Goal: Transaction & Acquisition: Download file/media

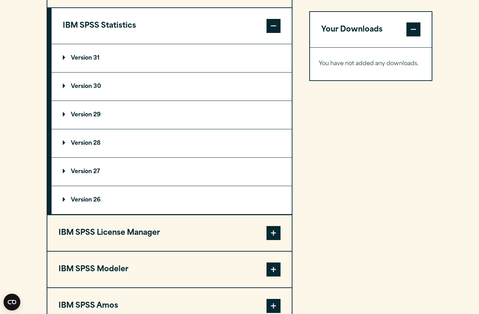
click at [253, 72] on summary "Version 31" at bounding box center [172, 58] width 240 height 28
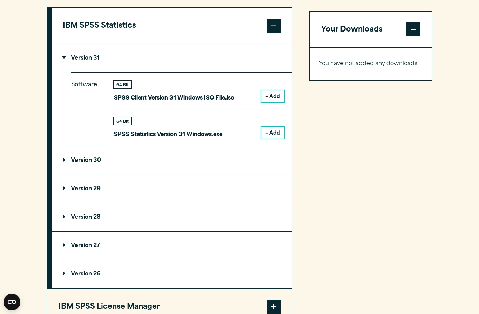
click at [273, 33] on span at bounding box center [273, 26] width 14 height 14
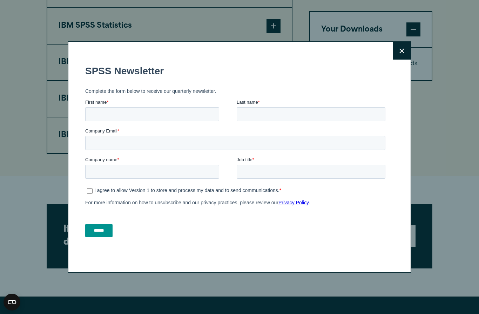
click at [402, 53] on icon at bounding box center [401, 50] width 5 height 5
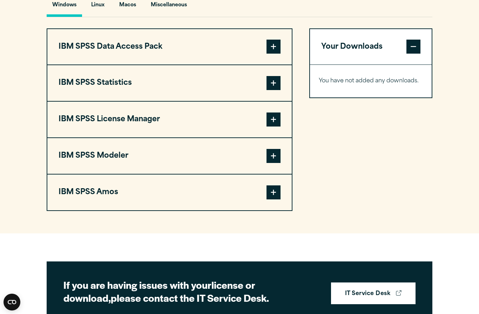
scroll to position [517, 0]
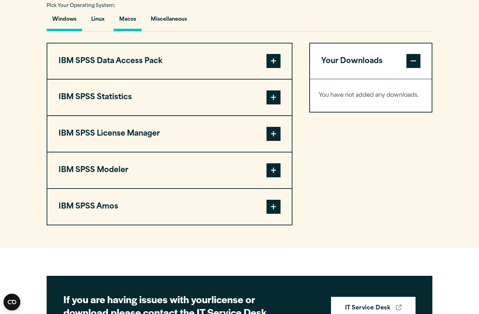
click at [133, 31] on button "Macos" at bounding box center [128, 21] width 28 height 20
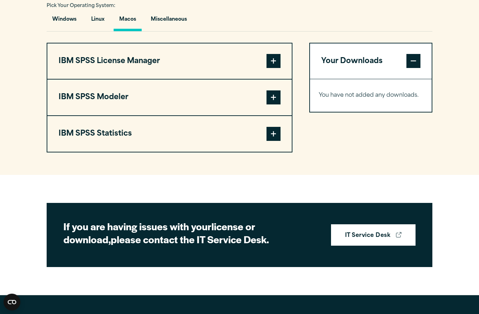
click at [277, 141] on span at bounding box center [273, 134] width 14 height 14
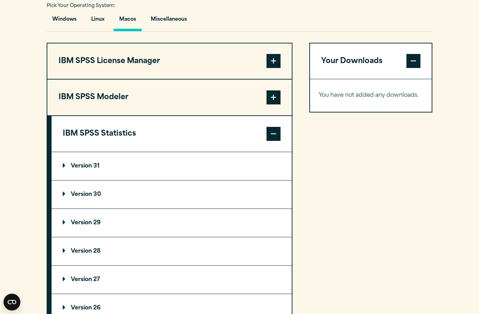
click at [244, 177] on summary "Version 31" at bounding box center [172, 166] width 240 height 28
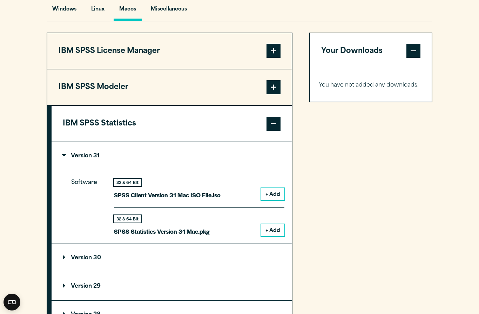
scroll to position [528, 0]
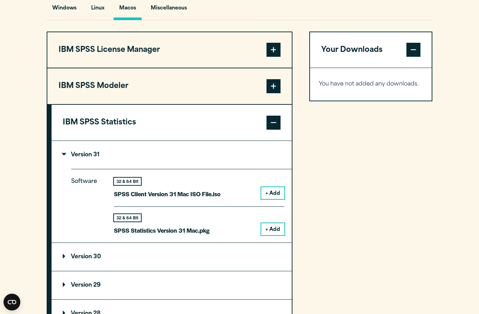
click at [273, 235] on button "+ Add" at bounding box center [272, 229] width 23 height 12
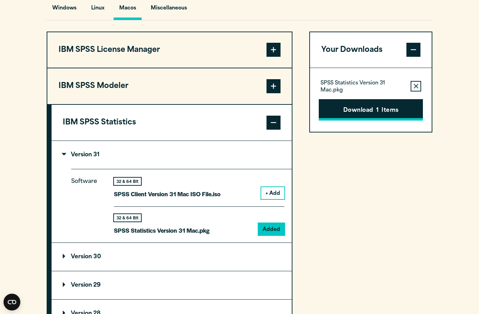
click at [373, 121] on button "Download 1 Items" at bounding box center [371, 110] width 104 height 22
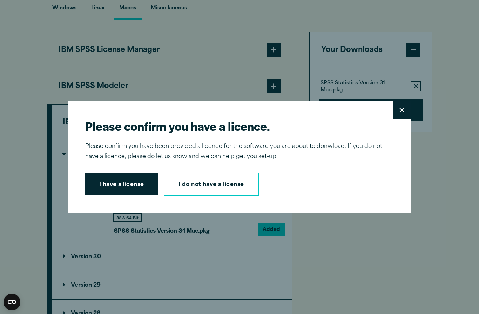
click at [399, 113] on icon at bounding box center [401, 110] width 5 height 5
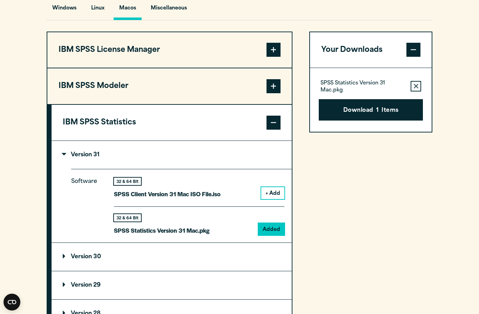
click at [416, 65] on div "Please confirm you have a licence. Close Please confirm you have been provided …" at bounding box center [239, 157] width 479 height 314
click at [416, 57] on span at bounding box center [413, 50] width 14 height 14
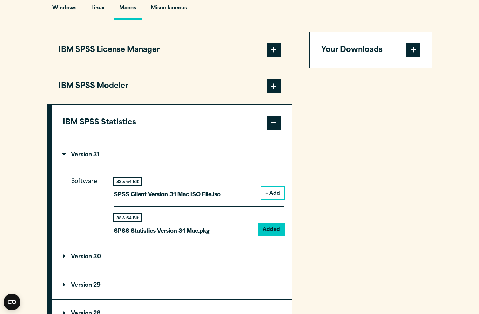
click at [277, 130] on span at bounding box center [273, 123] width 14 height 14
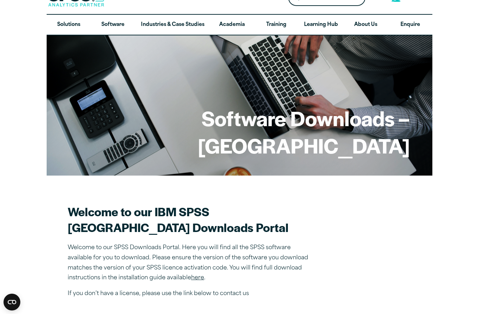
scroll to position [0, 0]
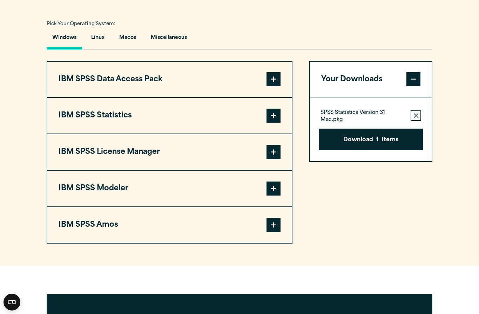
scroll to position [504, 0]
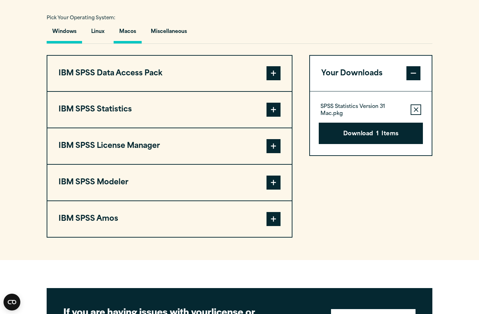
click at [130, 43] on button "Macos" at bounding box center [128, 33] width 28 height 20
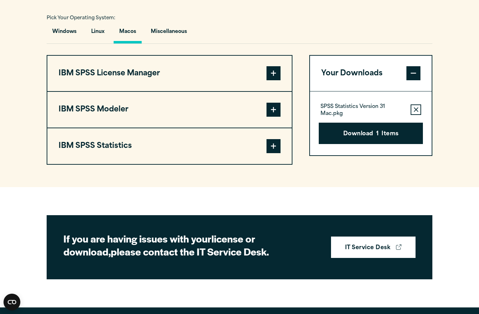
click at [276, 153] on span at bounding box center [273, 146] width 14 height 14
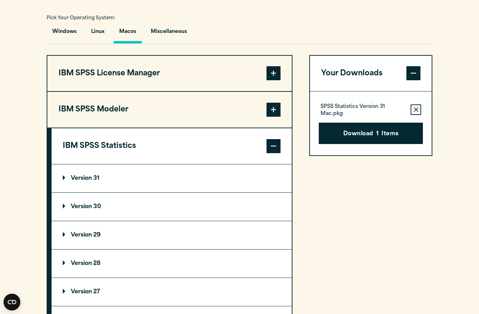
click at [250, 193] on summary "Version 31" at bounding box center [172, 178] width 240 height 28
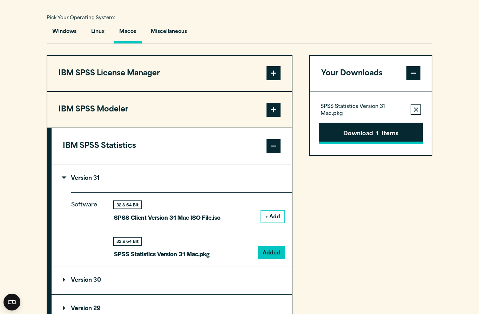
click at [378, 139] on span "1" at bounding box center [377, 134] width 2 height 9
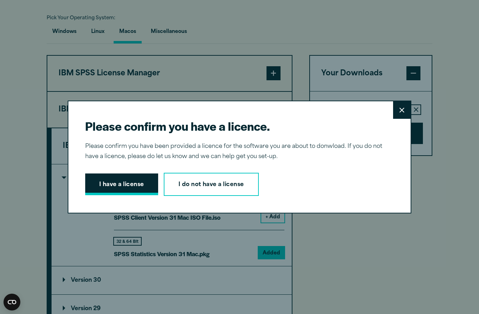
click at [131, 195] on button "I have a license" at bounding box center [121, 185] width 73 height 22
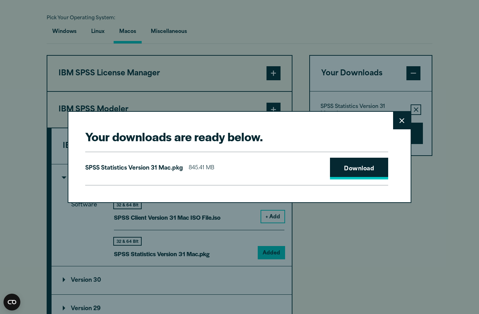
click at [360, 178] on link "Download" at bounding box center [359, 169] width 58 height 22
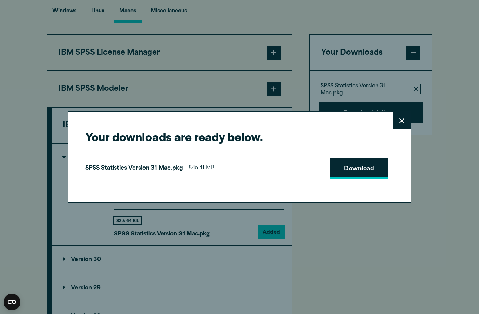
scroll to position [529, 0]
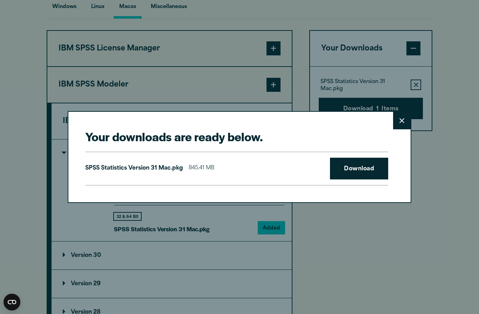
click at [400, 122] on icon at bounding box center [401, 120] width 5 height 5
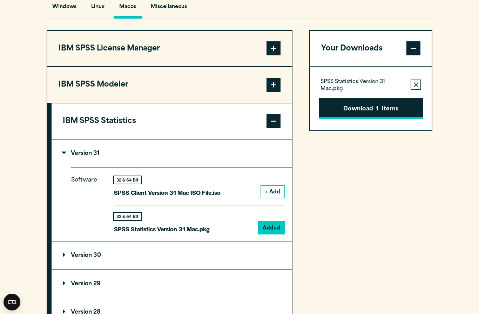
click at [346, 120] on button "Download 1 Items" at bounding box center [371, 109] width 104 height 22
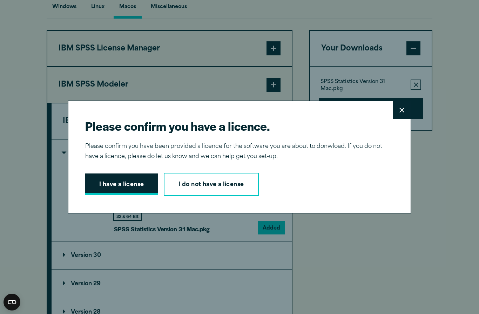
click at [121, 181] on button "I have a license" at bounding box center [121, 185] width 73 height 22
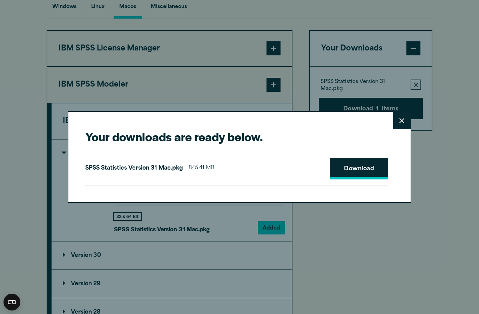
click at [366, 167] on link "Download" at bounding box center [359, 169] width 58 height 22
click at [327, 312] on div "Your downloads are ready below. Close SPSS Statistics Version 31 Mac.pkg 845.41…" at bounding box center [239, 157] width 479 height 314
